Goal: Task Accomplishment & Management: Manage account settings

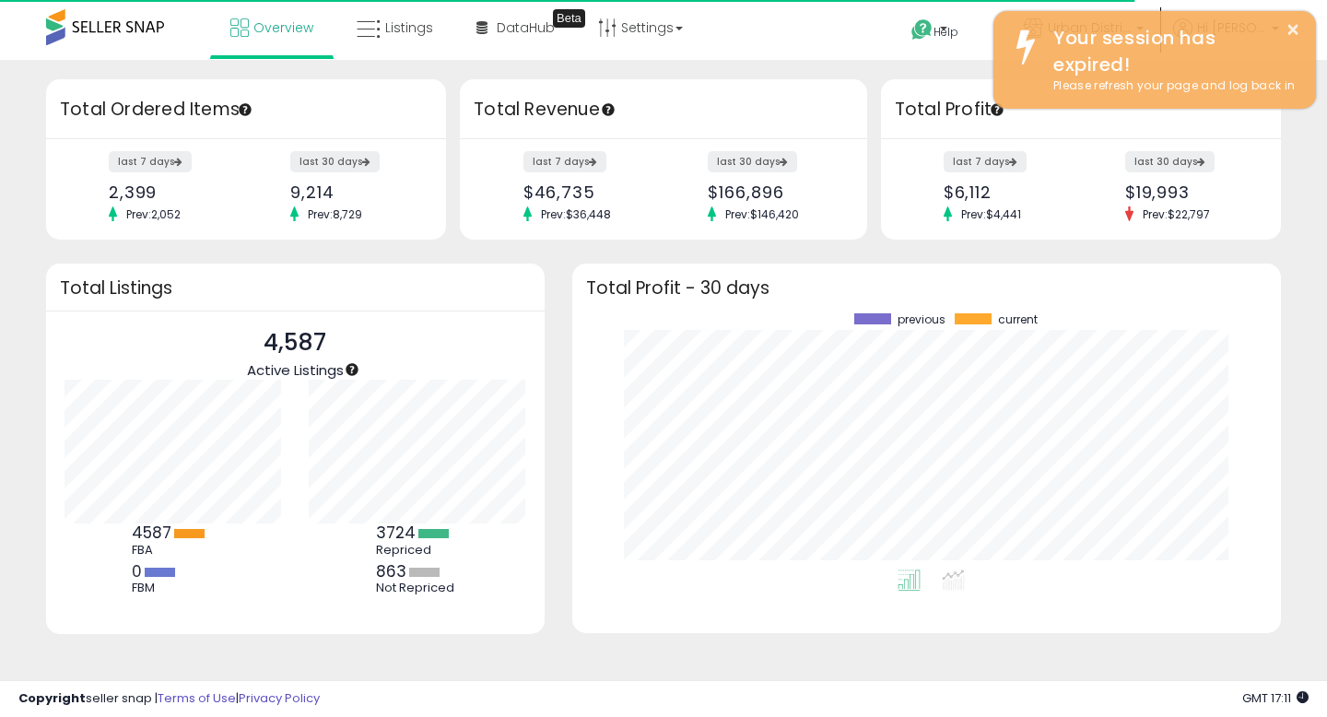
scroll to position [256, 672]
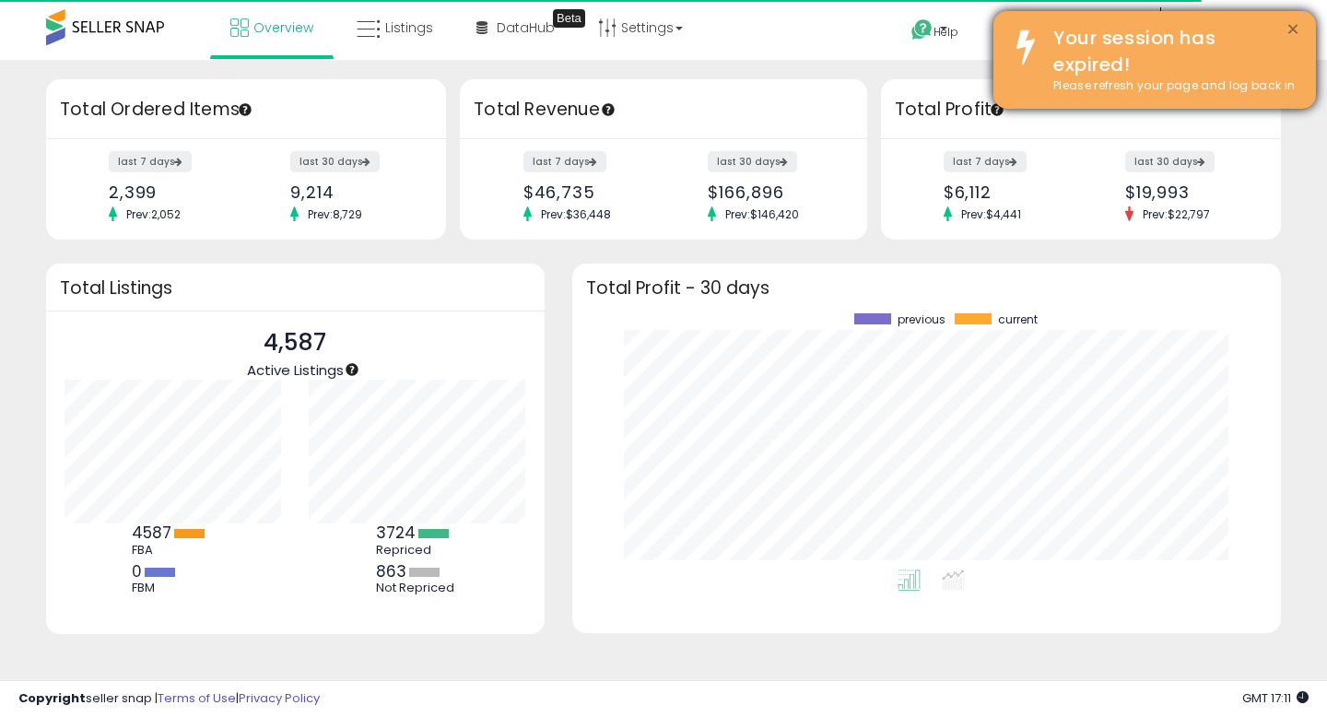
click at [1290, 30] on button "×" at bounding box center [1293, 29] width 15 height 23
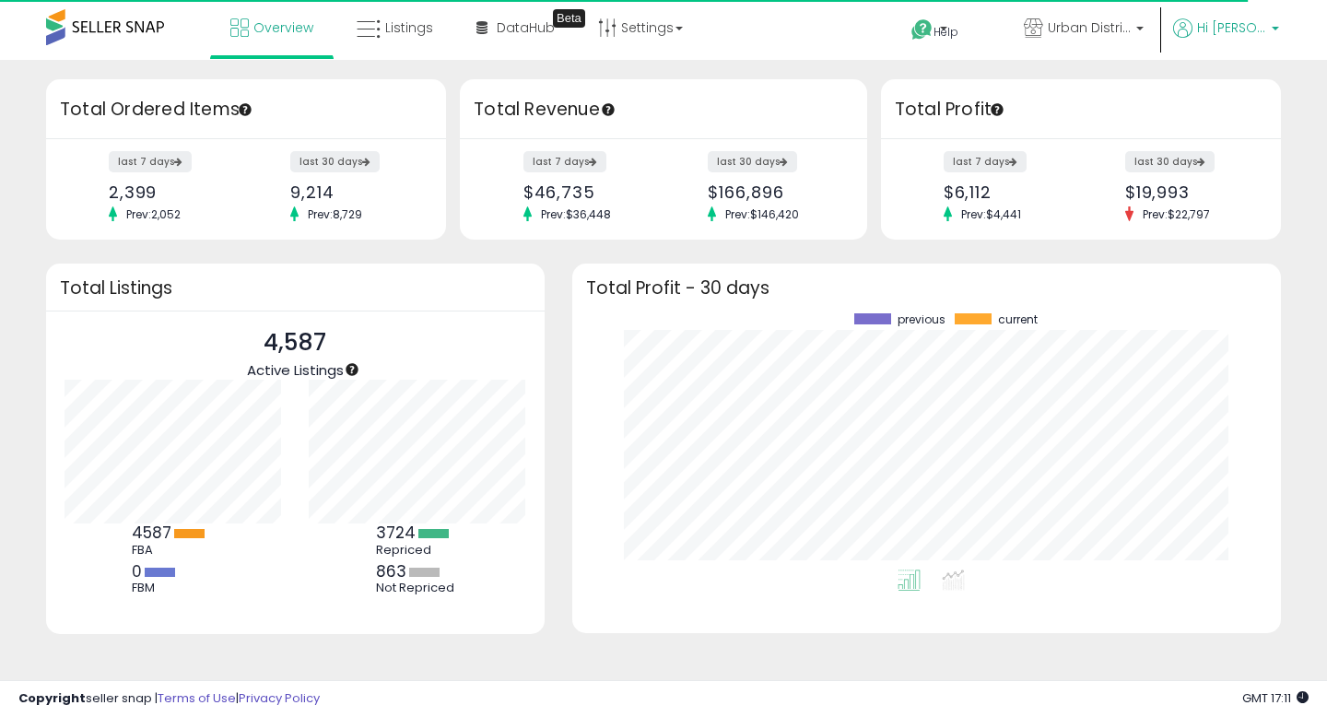
click at [1267, 29] on p "Hi [PERSON_NAME]" at bounding box center [1226, 29] width 106 height 23
click at [1247, 100] on link "Account" at bounding box center [1237, 98] width 49 height 18
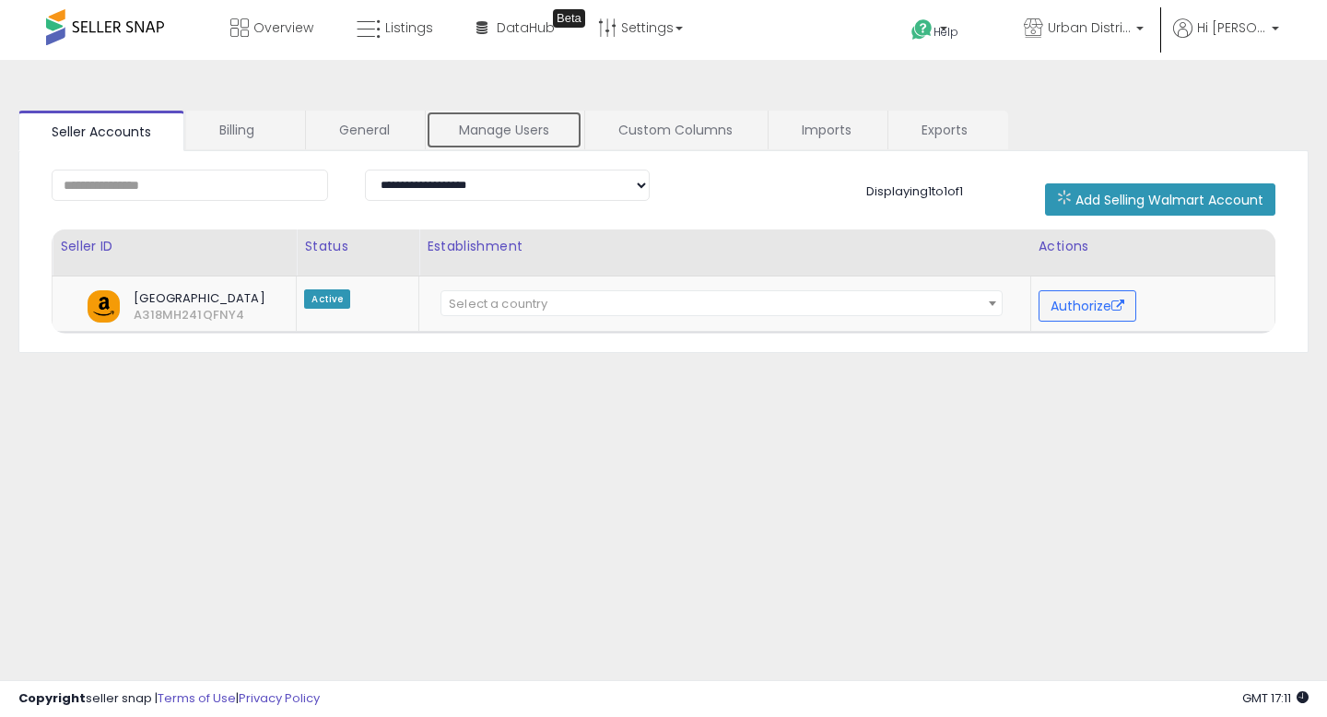
click at [489, 138] on link "Manage Users" at bounding box center [504, 130] width 157 height 39
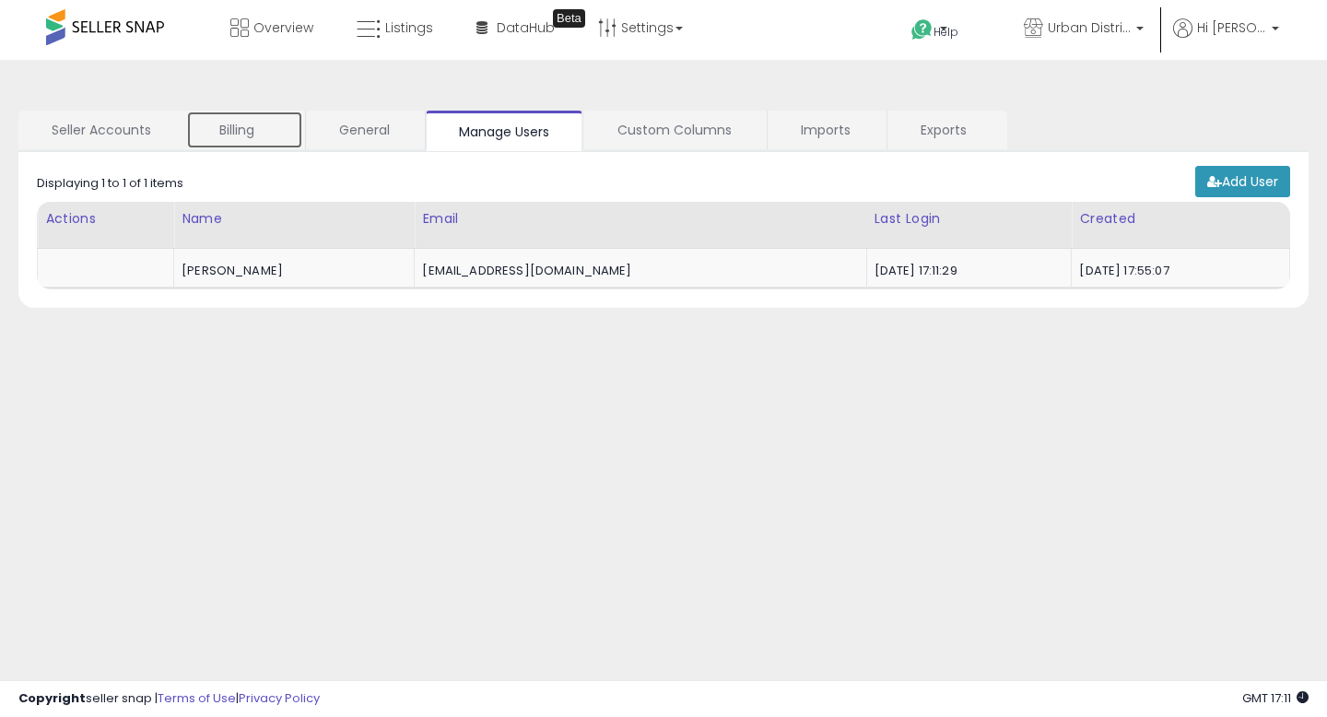
click at [275, 134] on link "Billing" at bounding box center [244, 130] width 117 height 39
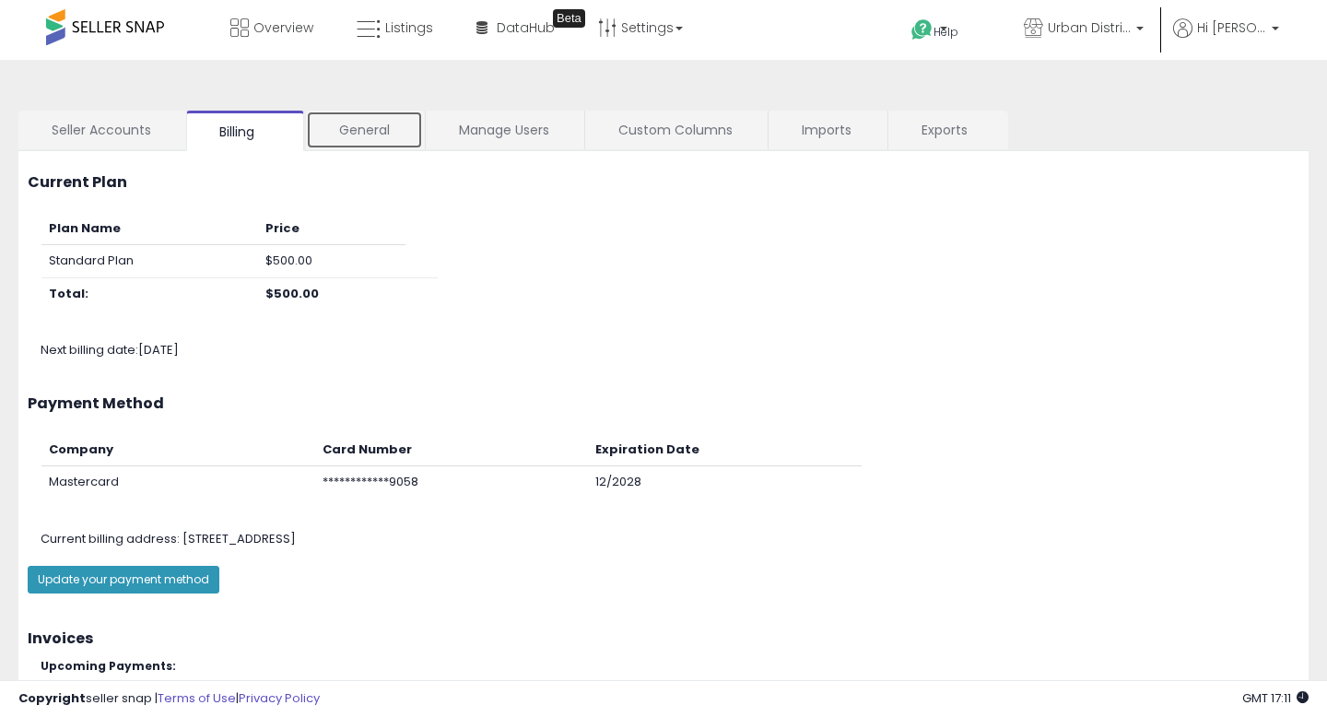
click at [382, 134] on link "General" at bounding box center [364, 130] width 117 height 39
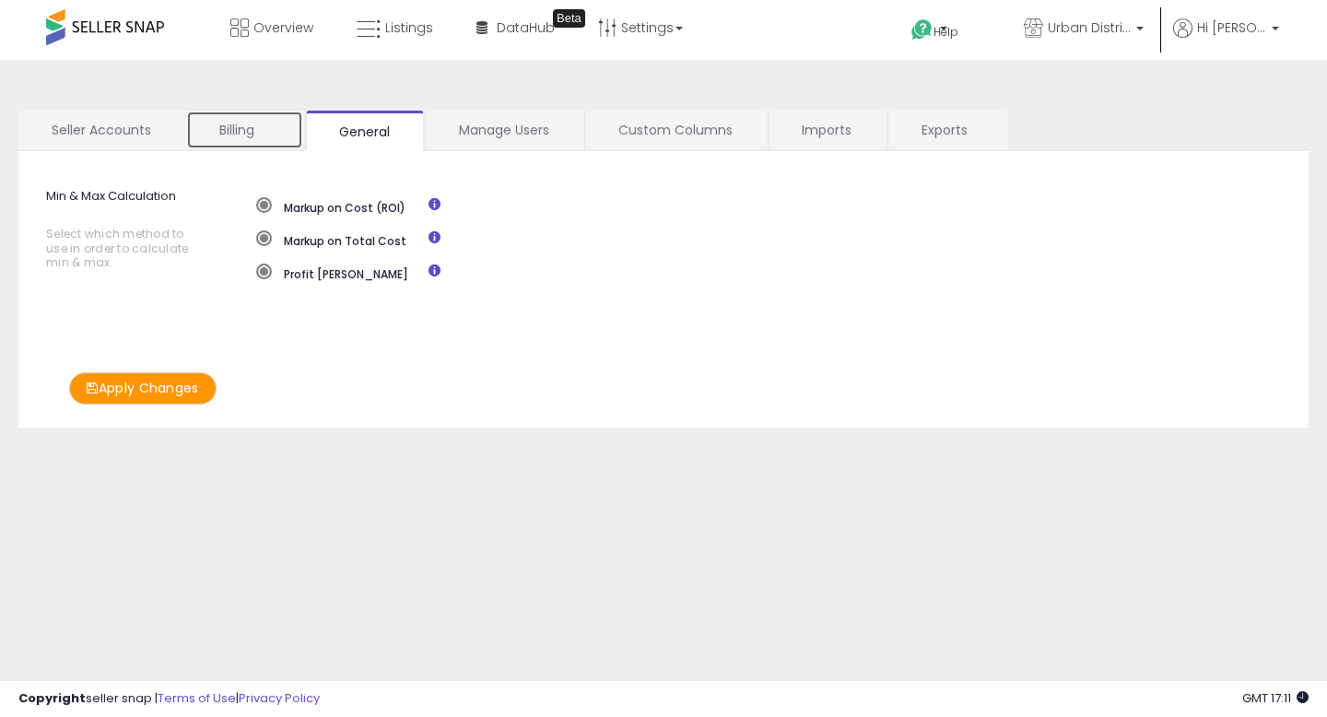
click at [293, 131] on link "Billing" at bounding box center [244, 130] width 117 height 39
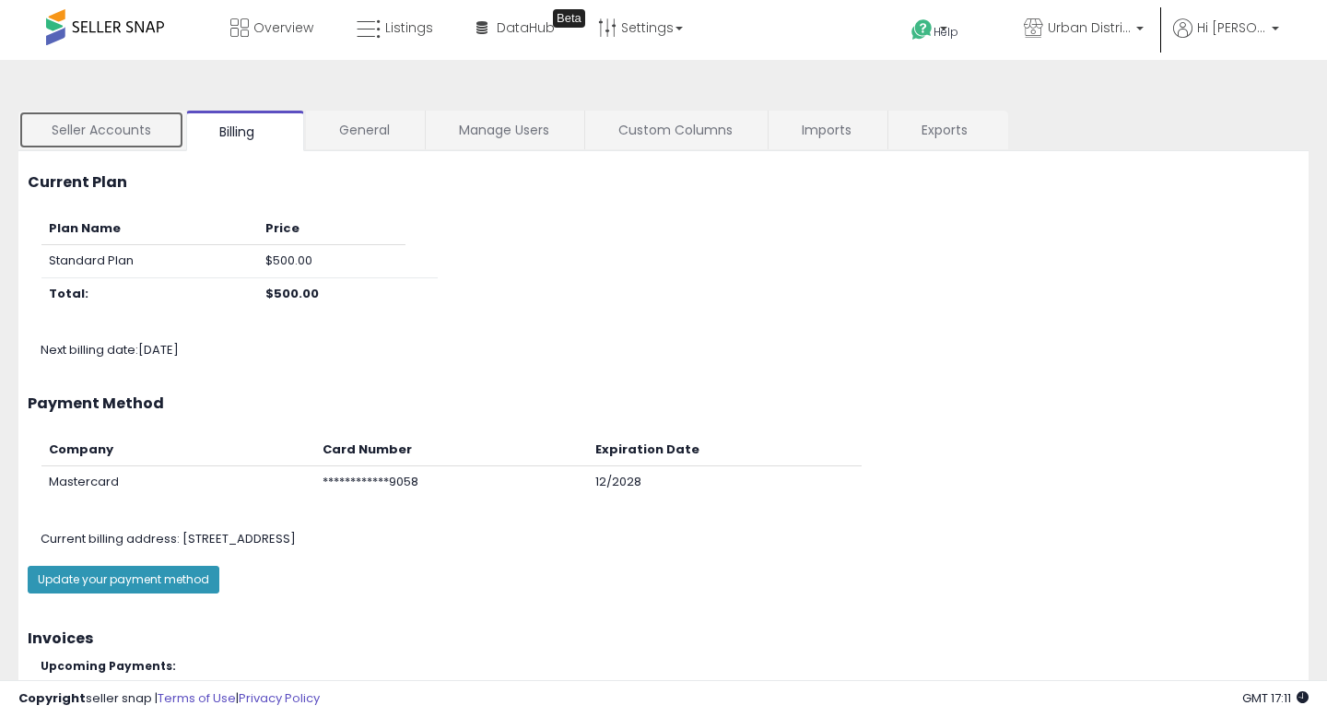
click at [134, 125] on link "Seller Accounts" at bounding box center [101, 130] width 166 height 39
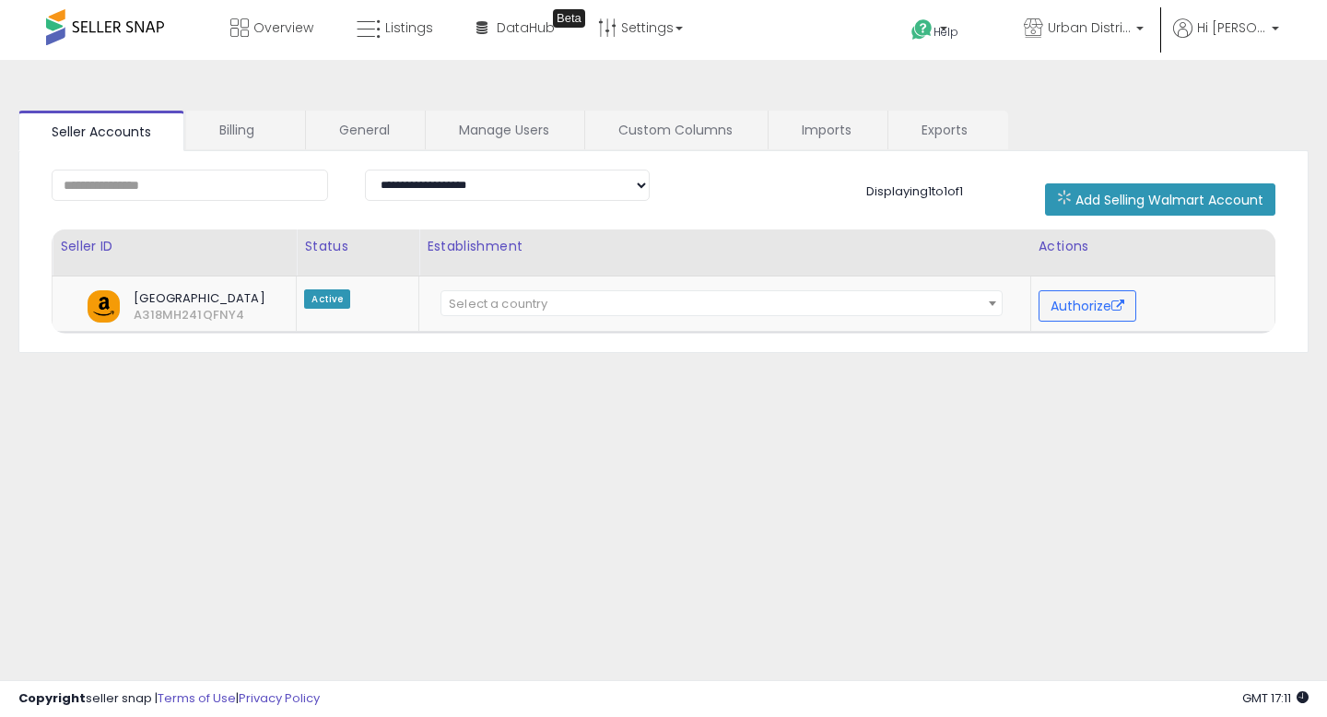
click at [501, 151] on div "**********" at bounding box center [663, 252] width 1290 height 202
click at [565, 137] on link "Manage Users" at bounding box center [504, 130] width 157 height 39
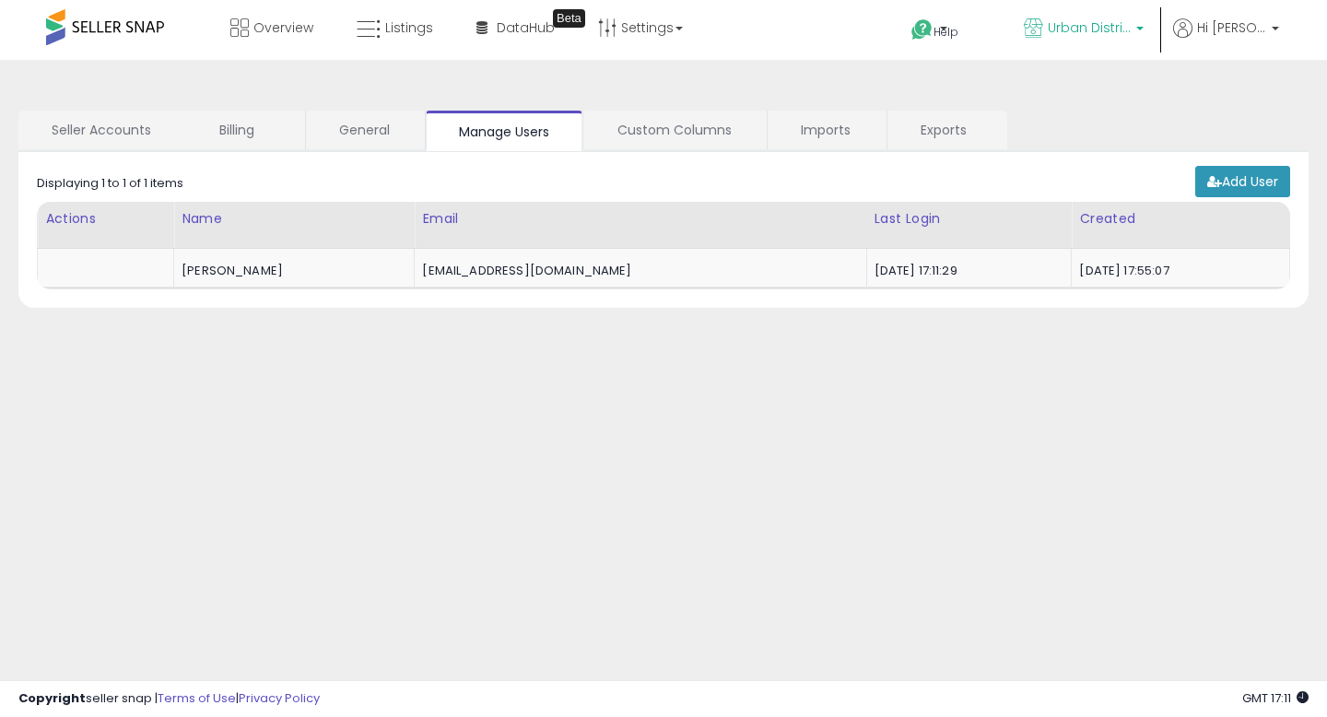
click at [1112, 35] on span "Urban Distribution Group" at bounding box center [1089, 27] width 83 height 18
click at [1217, 30] on span "Hi [PERSON_NAME]" at bounding box center [1231, 27] width 69 height 18
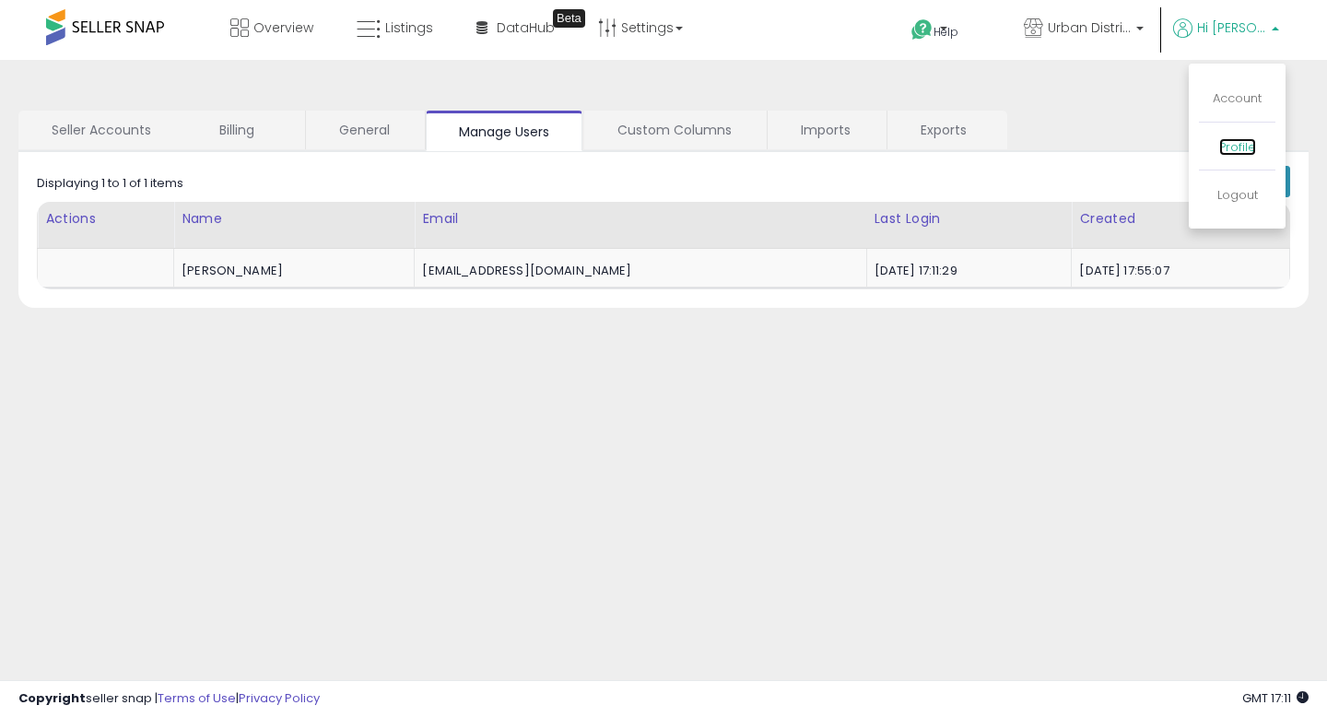
click at [1237, 148] on link "Profile" at bounding box center [1237, 147] width 37 height 18
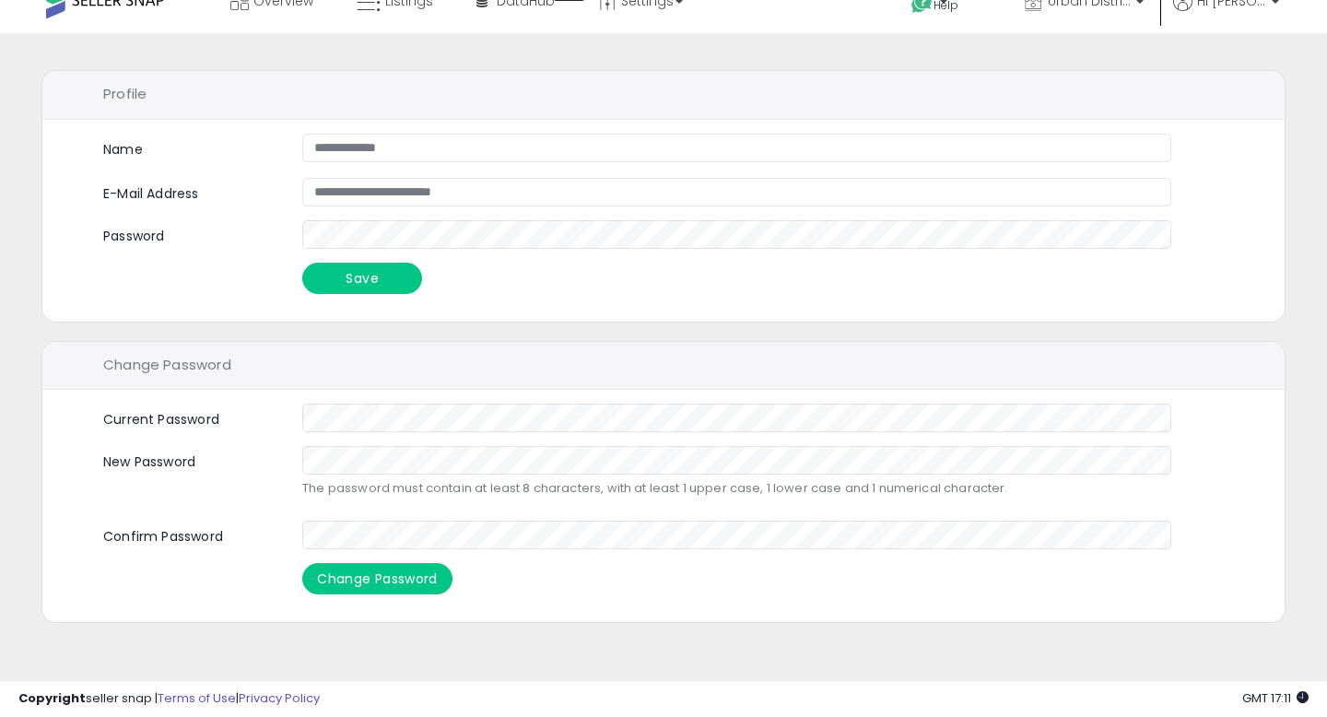
scroll to position [56, 0]
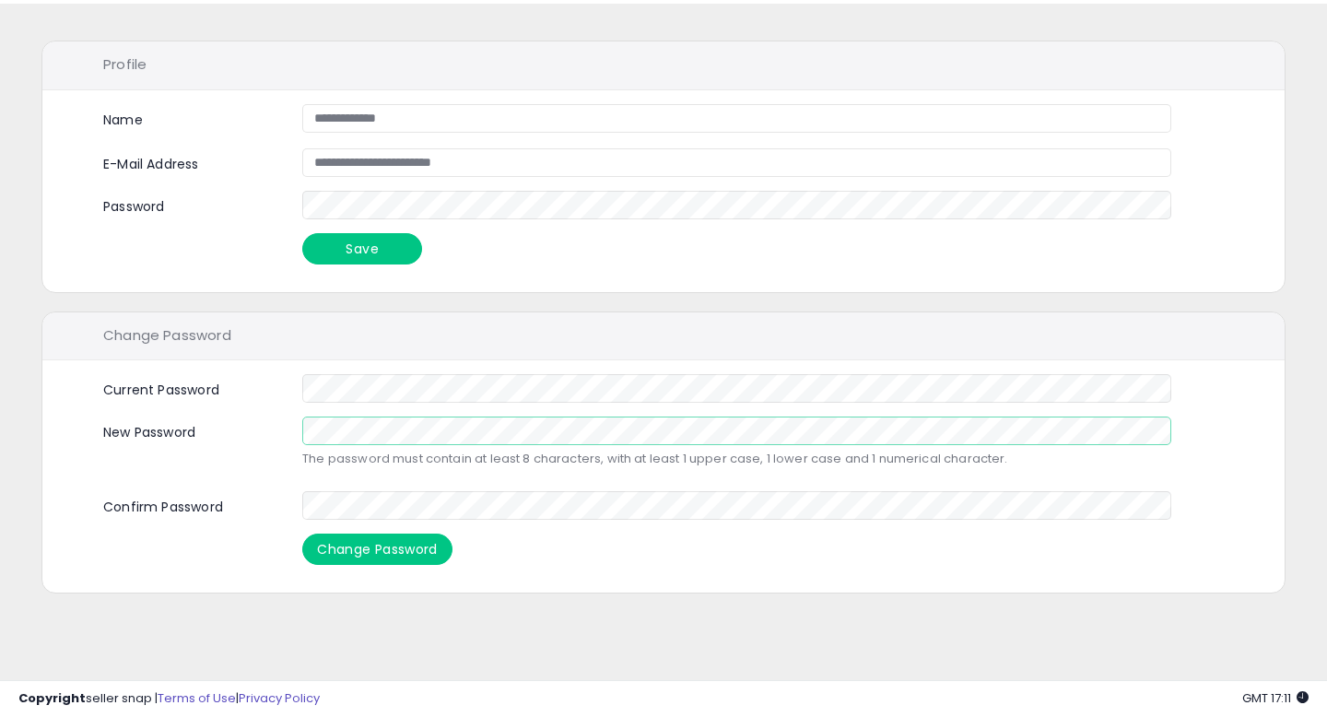
click at [302, 534] on button "Change Password" at bounding box center [377, 549] width 150 height 31
click at [380, 548] on button "Change Password" at bounding box center [377, 549] width 150 height 31
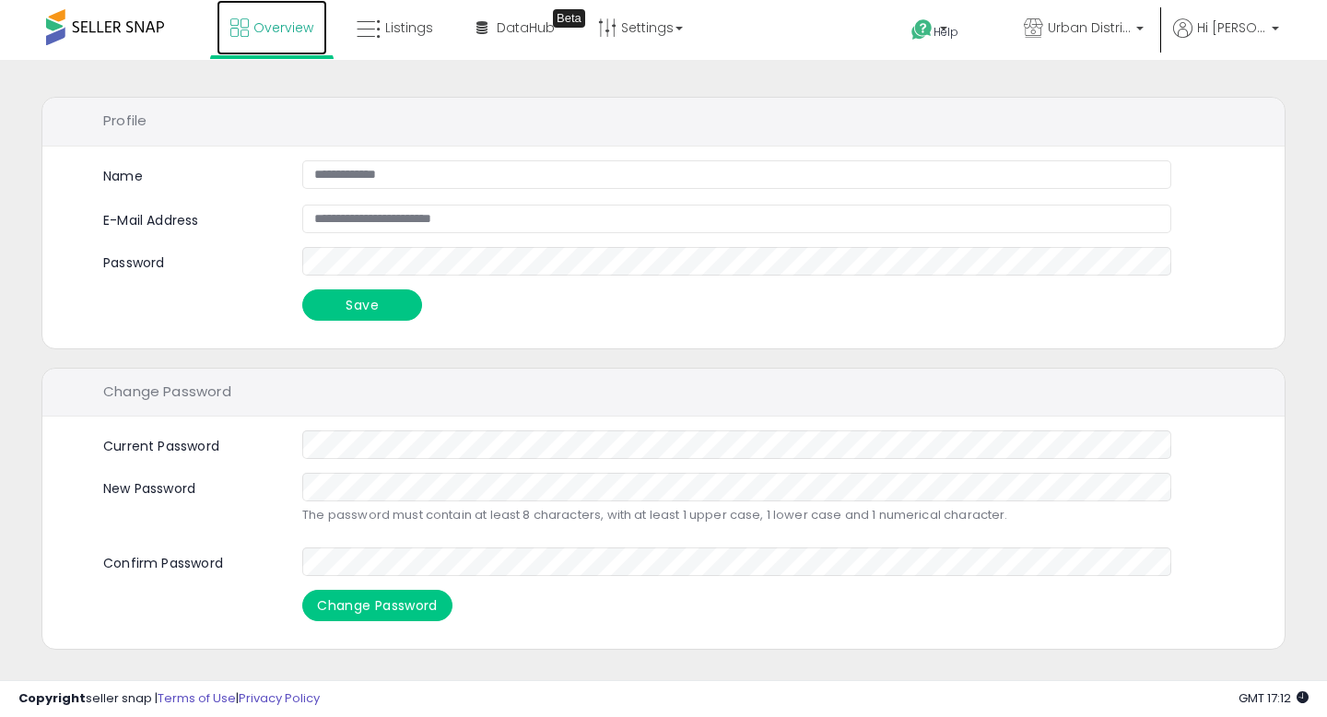
click at [279, 36] on span "Overview" at bounding box center [283, 27] width 60 height 18
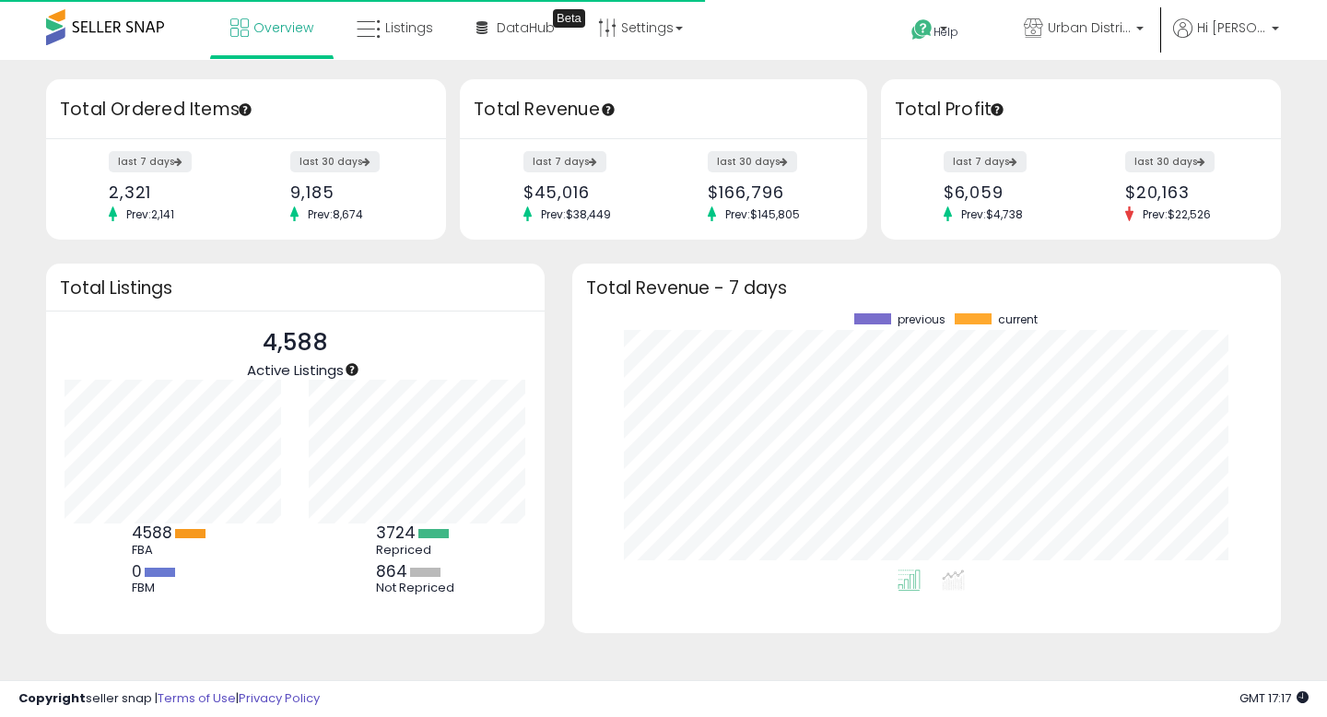
scroll to position [256, 672]
